Goal: Task Accomplishment & Management: Use online tool/utility

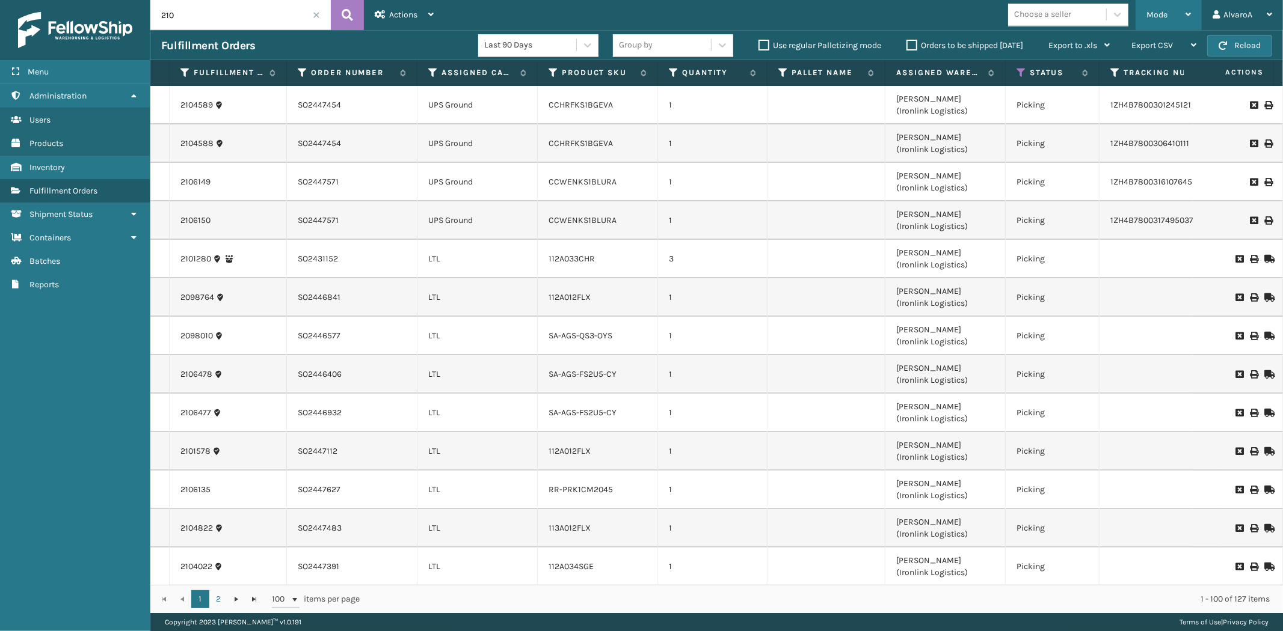
click at [1158, 7] on div "Mode" at bounding box center [1168, 15] width 44 height 30
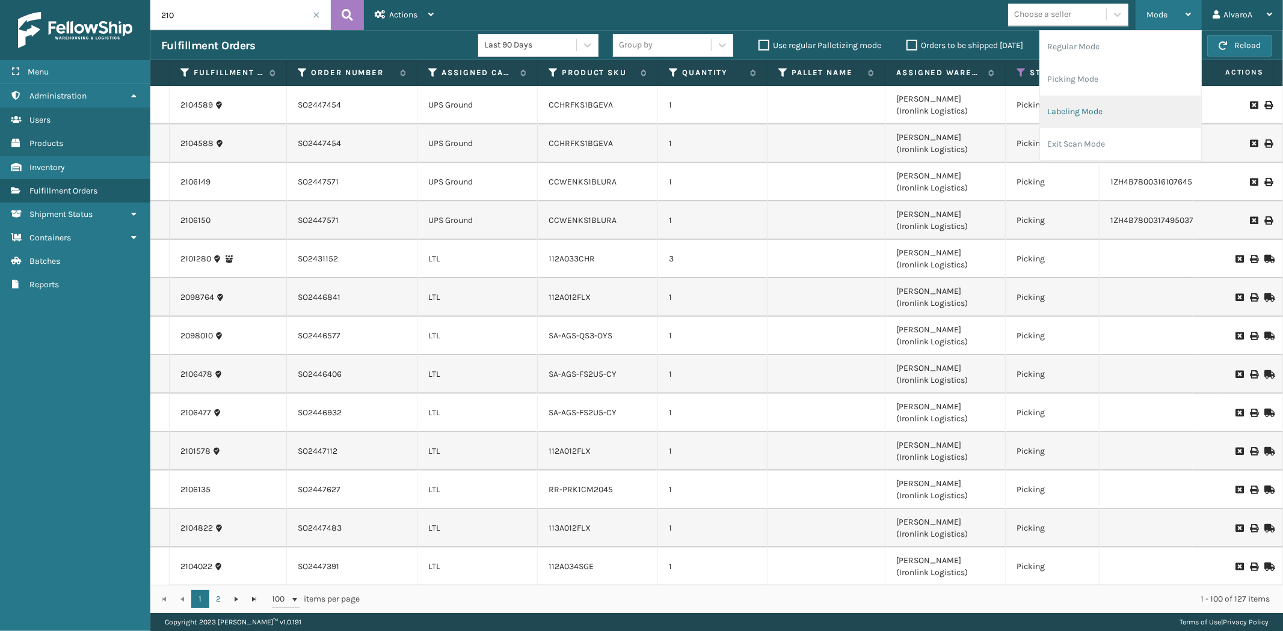
click at [1084, 115] on li "Labeling Mode" at bounding box center [1120, 112] width 161 height 32
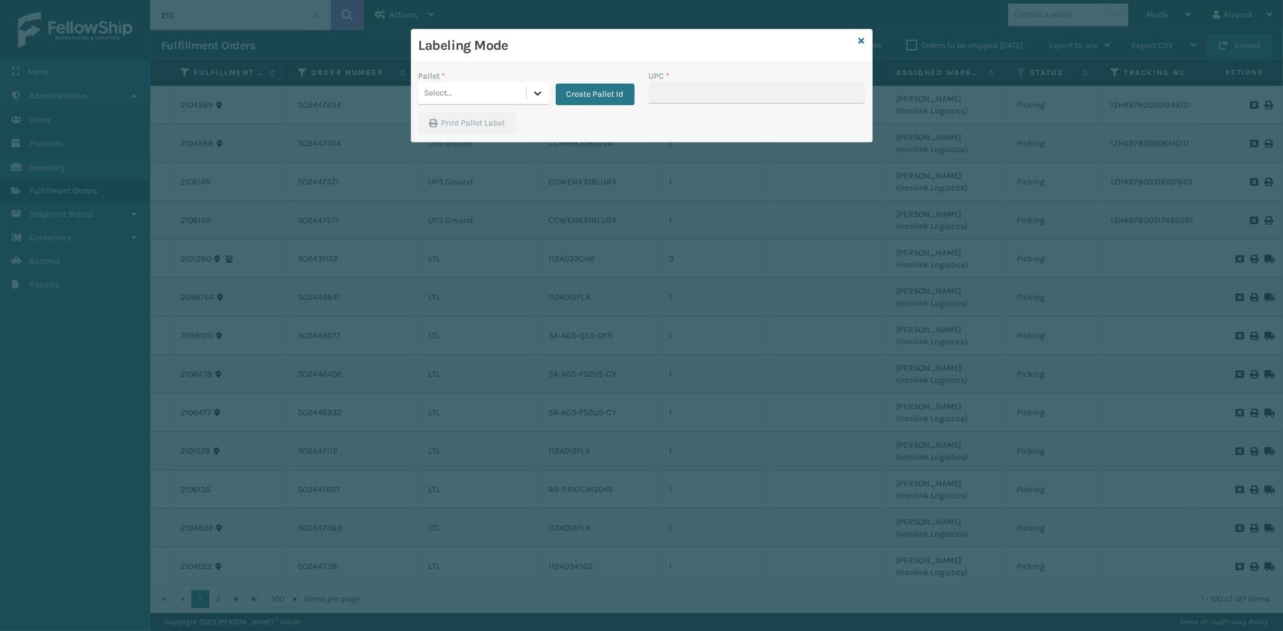
click at [527, 93] on div at bounding box center [538, 93] width 22 height 22
click at [591, 100] on button "Create Pallet Id" at bounding box center [595, 95] width 79 height 22
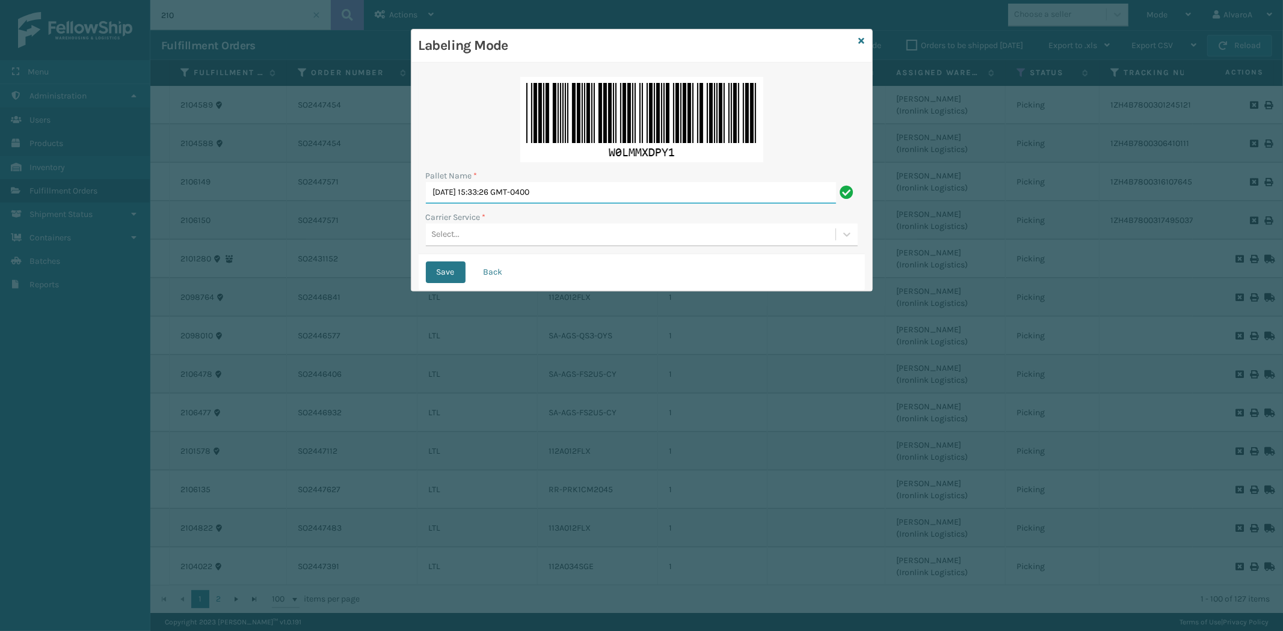
drag, startPoint x: 592, startPoint y: 197, endPoint x: 103, endPoint y: 281, distance: 496.1
click at [103, 281] on div "Labeling Mode Pallet Name * [DATE] 15:33:26 GMT-0400 Carrier Service * Select..…" at bounding box center [641, 315] width 1283 height 631
type input "lpn 516362"
click at [497, 237] on div "Select..." at bounding box center [630, 235] width 409 height 20
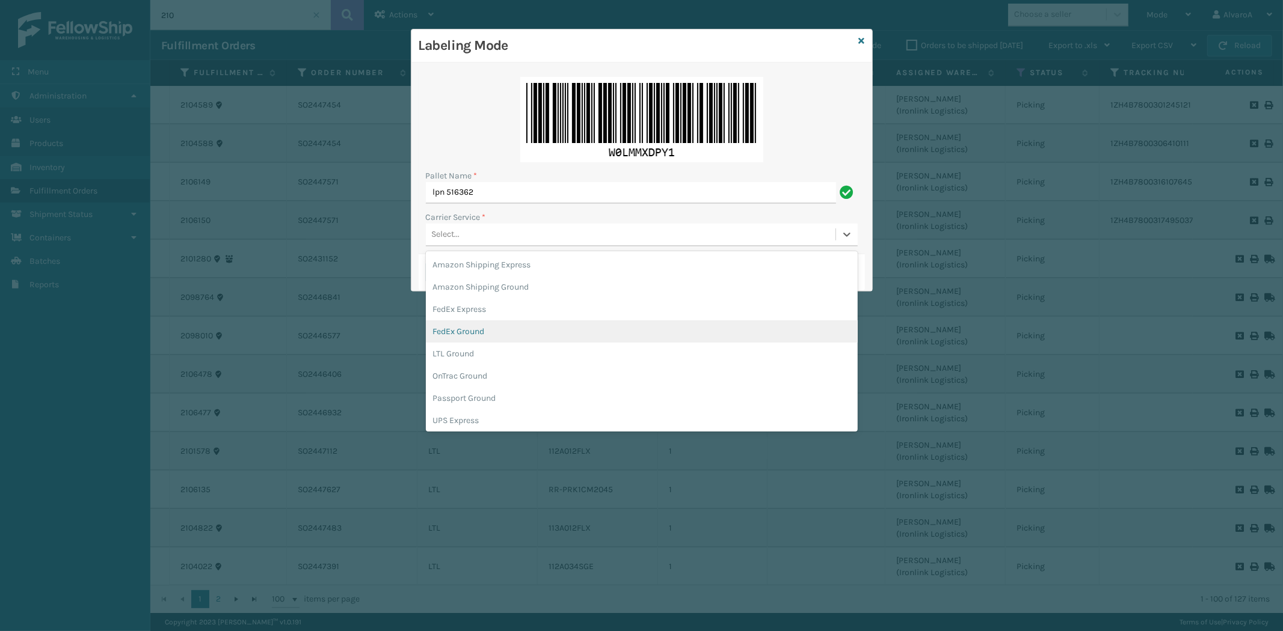
scroll to position [69, 0]
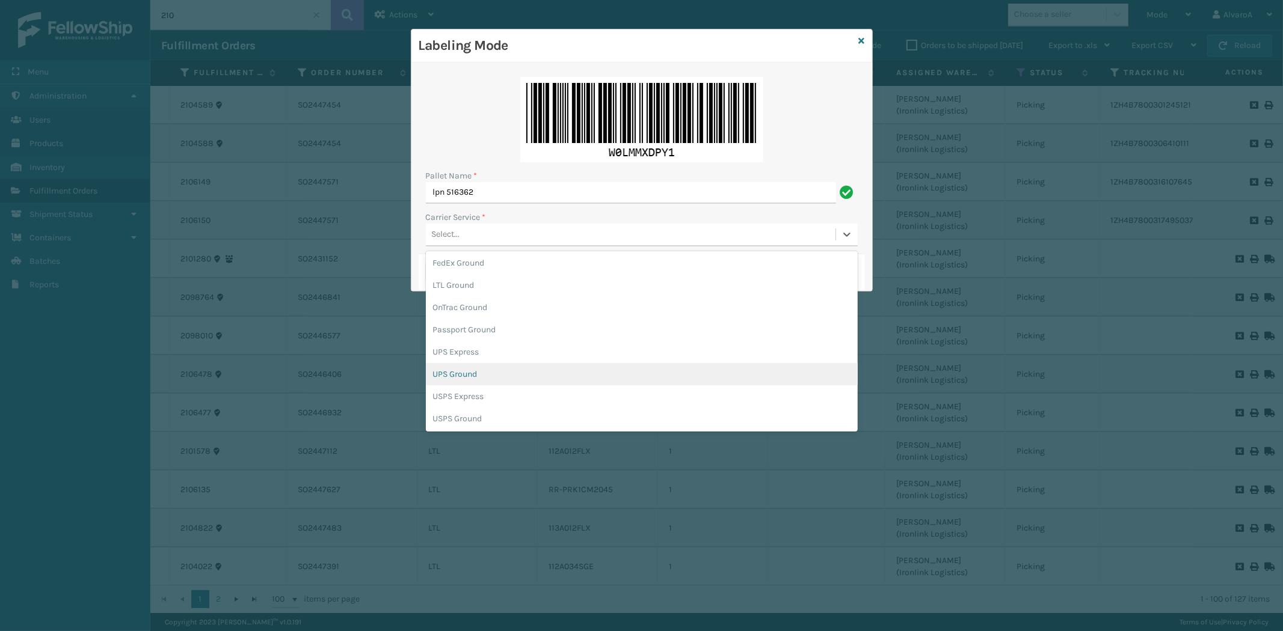
drag, startPoint x: 470, startPoint y: 375, endPoint x: 438, endPoint y: 320, distance: 63.3
click at [470, 374] on div "UPS Ground" at bounding box center [642, 374] width 432 height 22
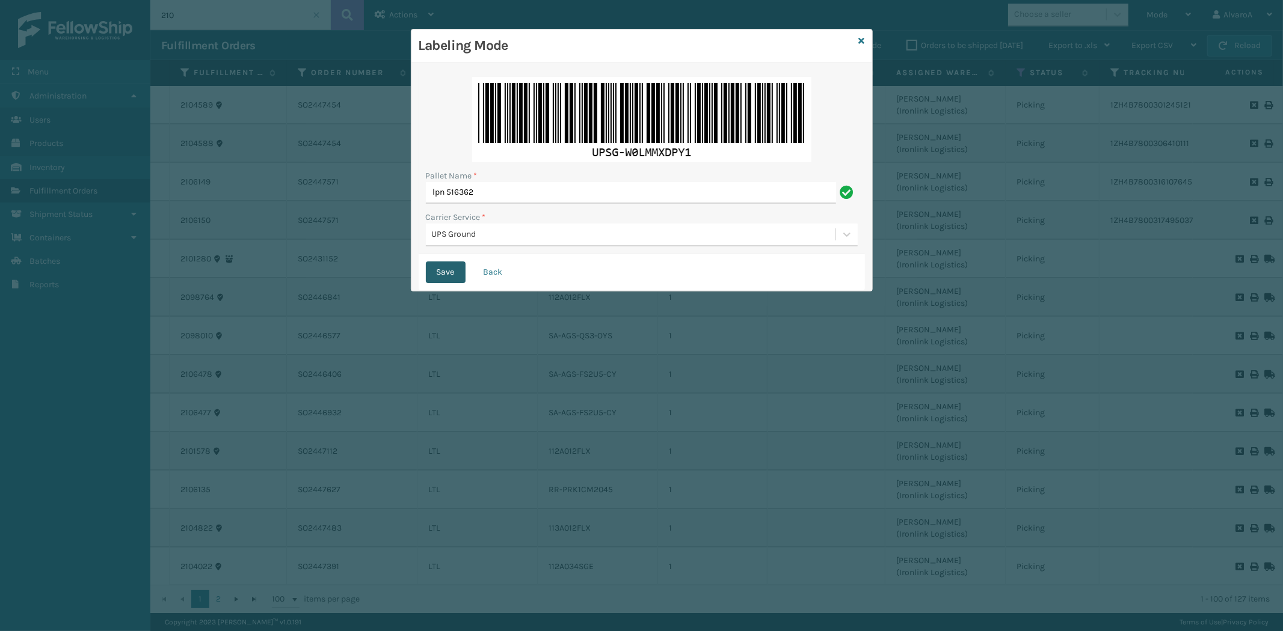
click at [435, 269] on button "Save" at bounding box center [446, 273] width 40 height 22
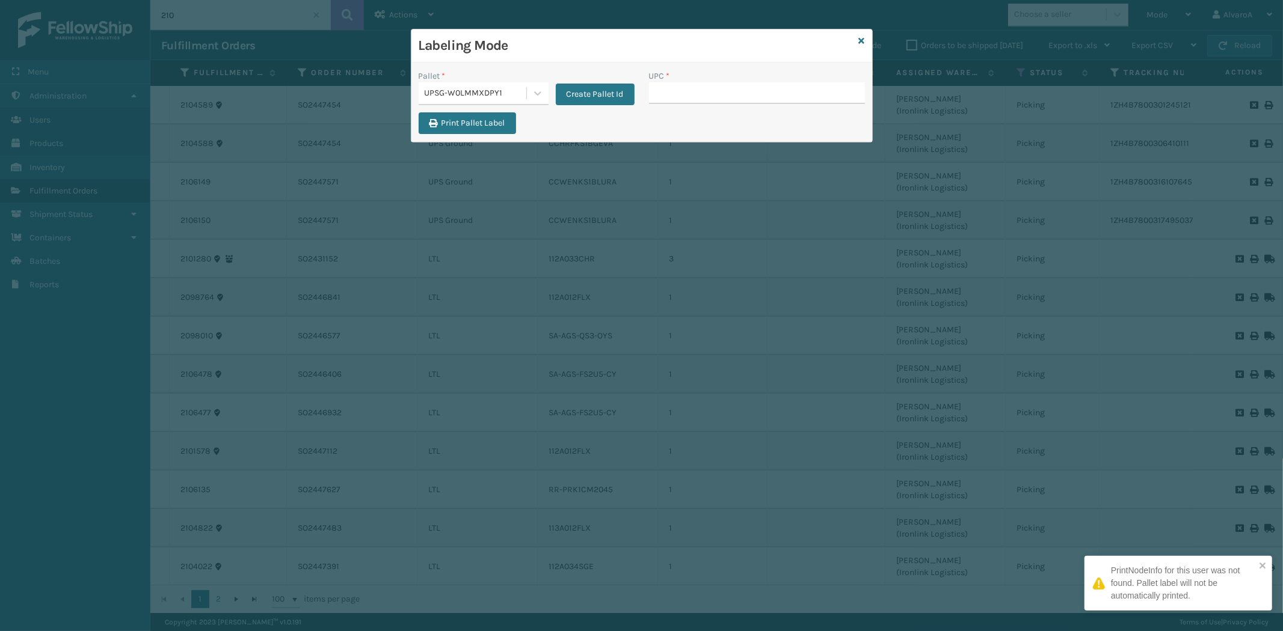
click at [681, 93] on input "UPC *" at bounding box center [757, 93] width 216 height 22
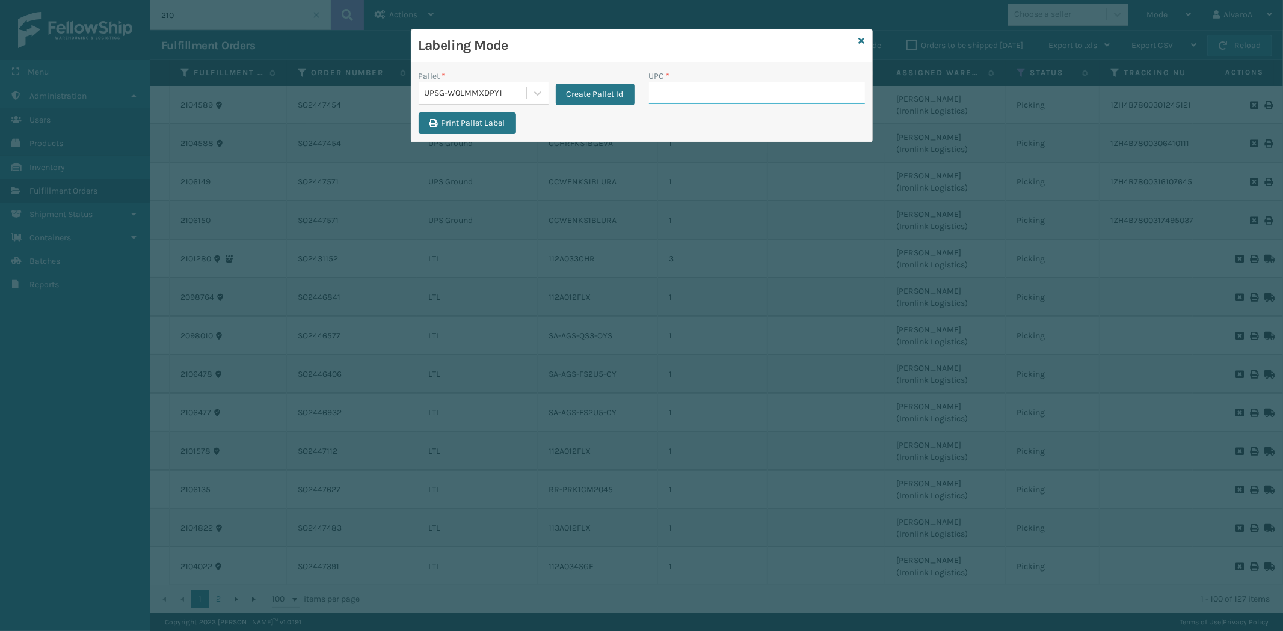
click at [676, 85] on input "UPC *" at bounding box center [757, 93] width 216 height 22
type input "CCHRFKS1BGEVA"
type input "CCWENKS1BLURA"
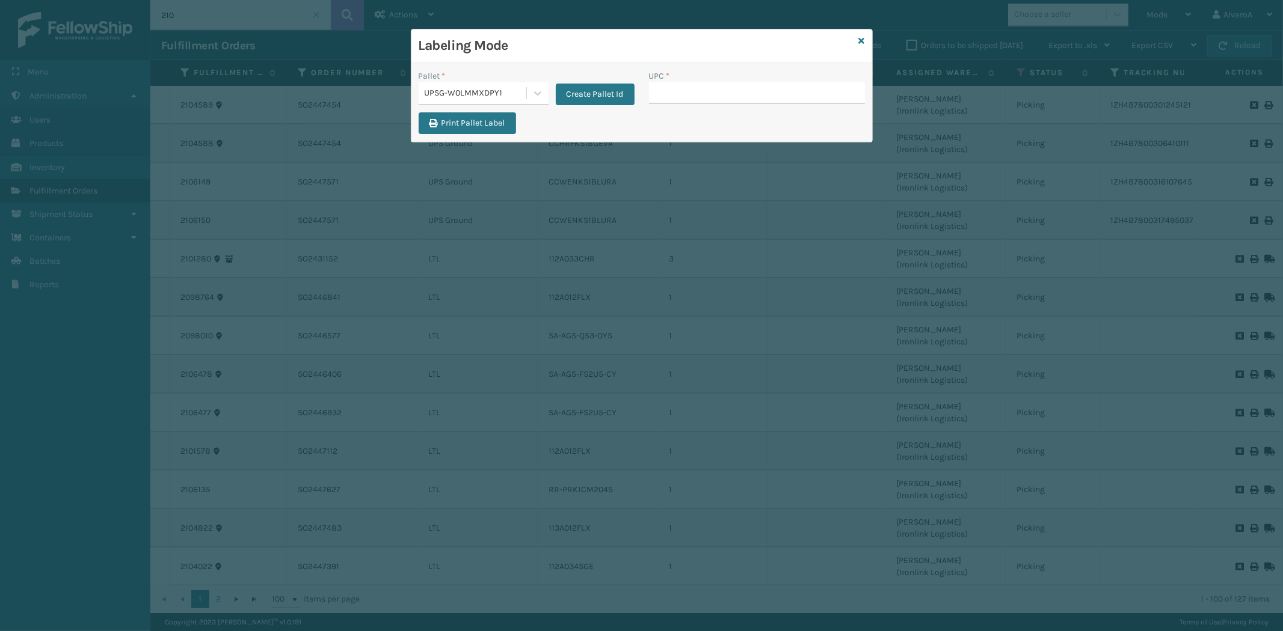
click at [857, 39] on div "Labeling Mode" at bounding box center [641, 45] width 461 height 33
click at [859, 41] on icon at bounding box center [862, 41] width 6 height 8
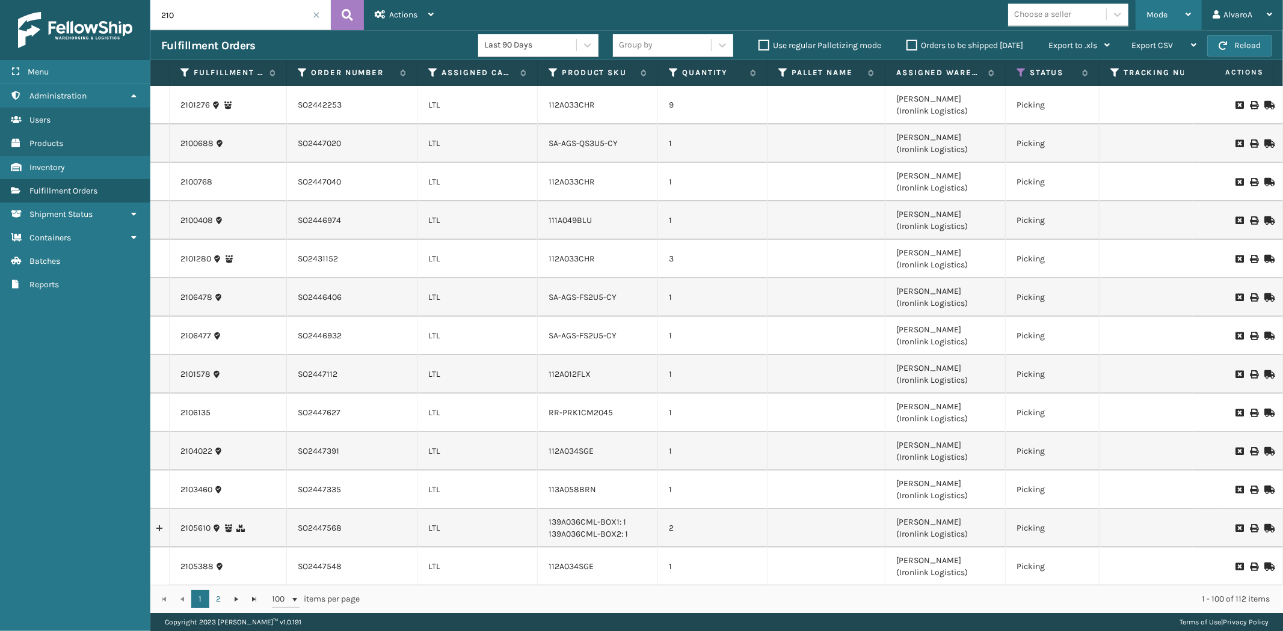
click at [1182, 15] on div "Mode" at bounding box center [1168, 15] width 44 height 30
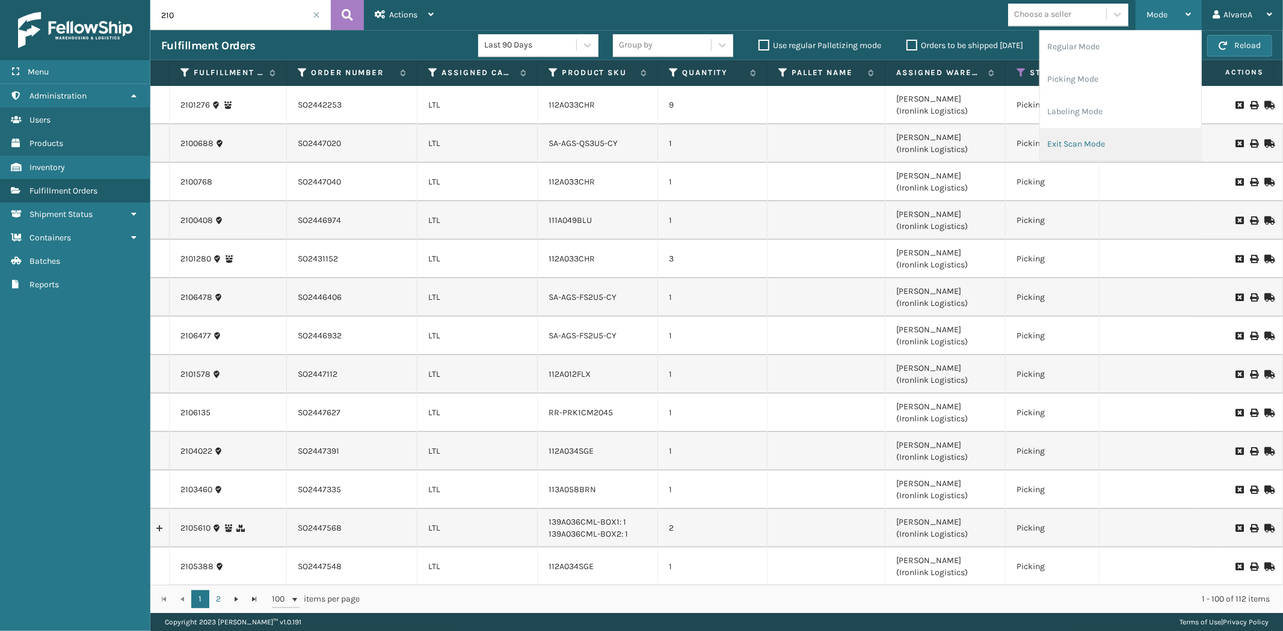
click at [1059, 149] on li "Exit Scan Mode" at bounding box center [1120, 144] width 161 height 32
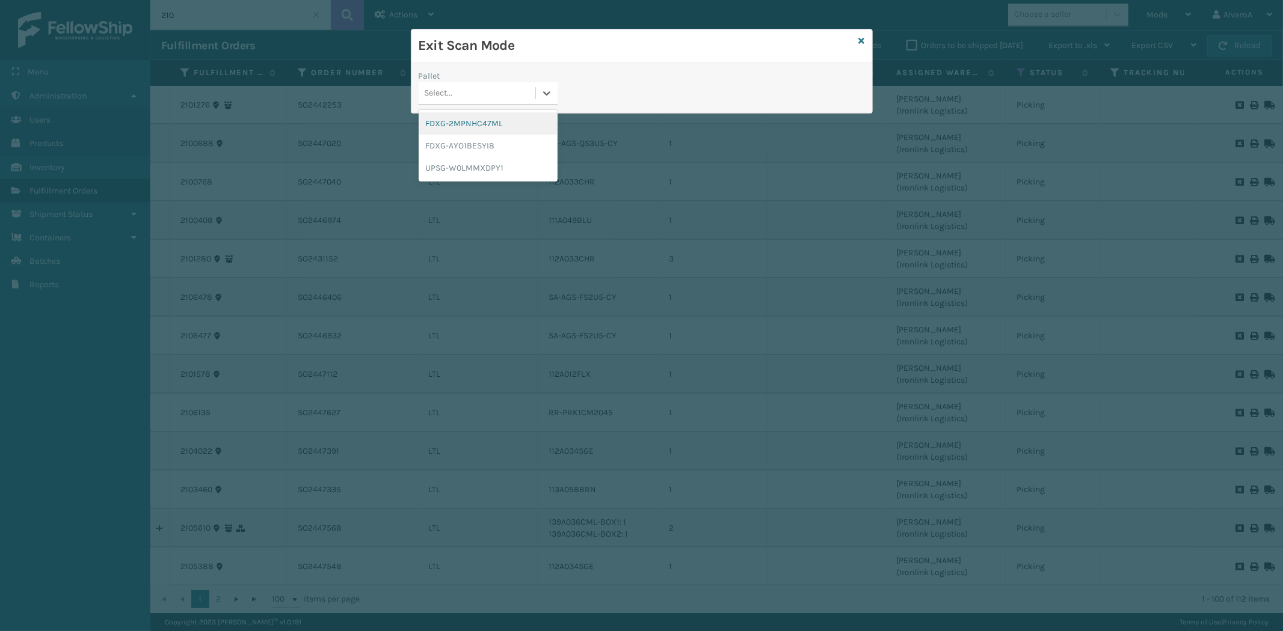
click at [532, 99] on div "Select..." at bounding box center [477, 94] width 117 height 20
click at [458, 159] on div "UPSG-W0LMMXDPY1" at bounding box center [488, 168] width 139 height 22
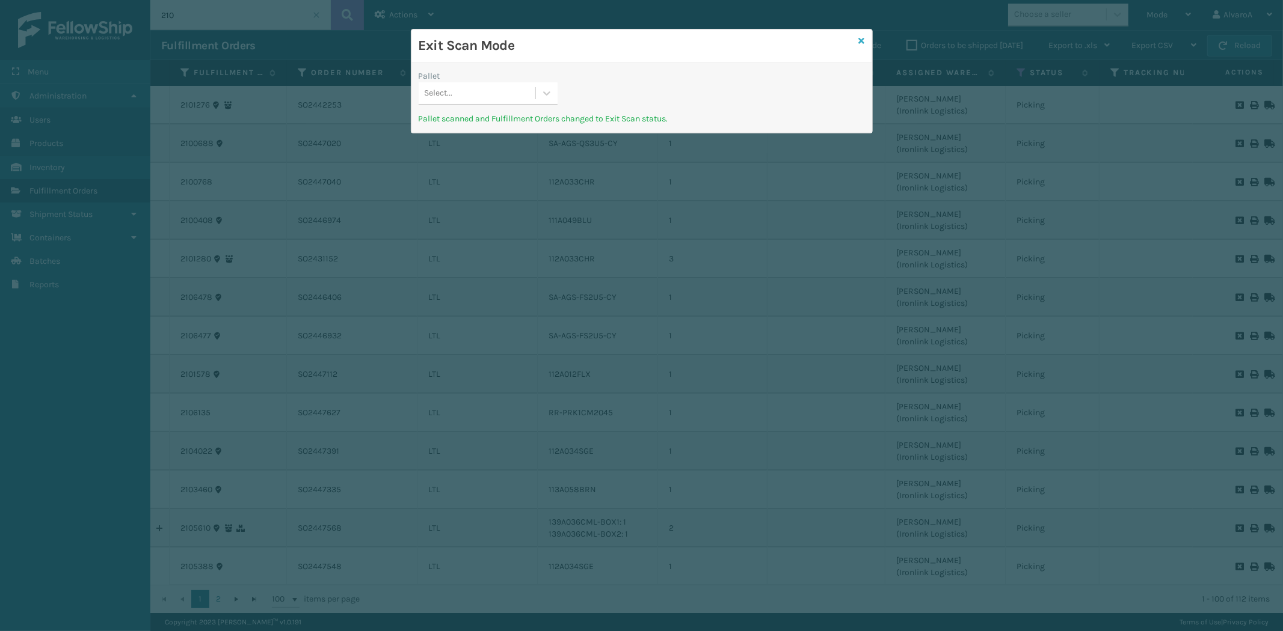
click at [861, 40] on icon at bounding box center [862, 41] width 6 height 8
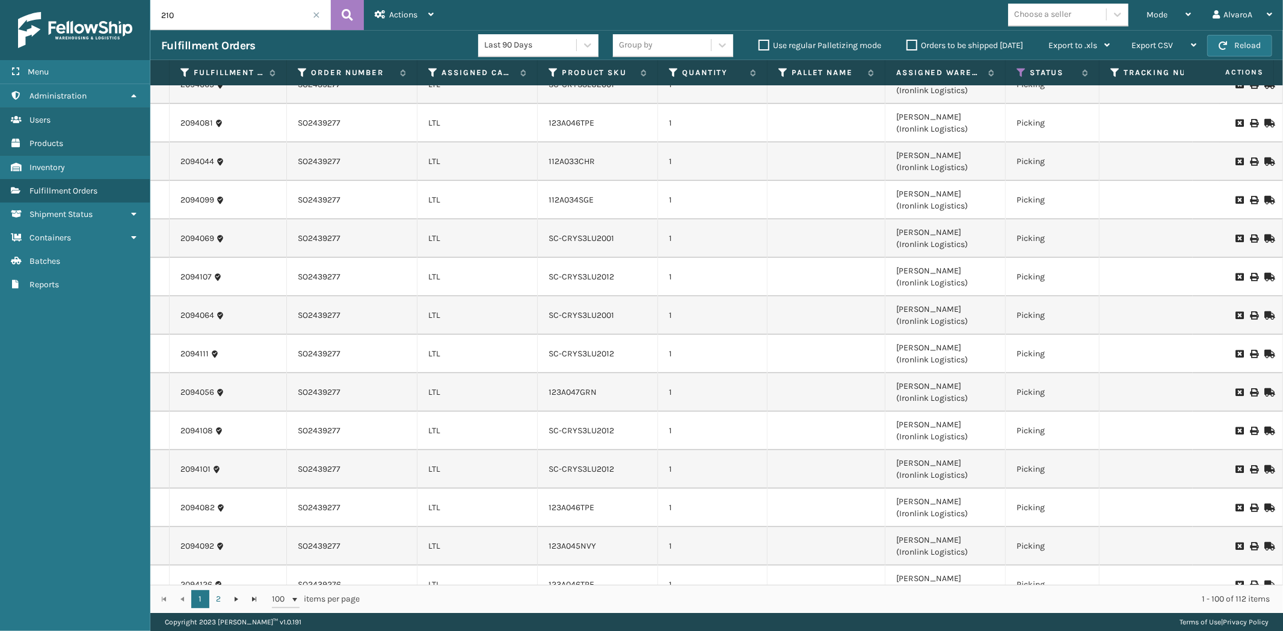
scroll to position [2472, 0]
